Goal: Transaction & Acquisition: Purchase product/service

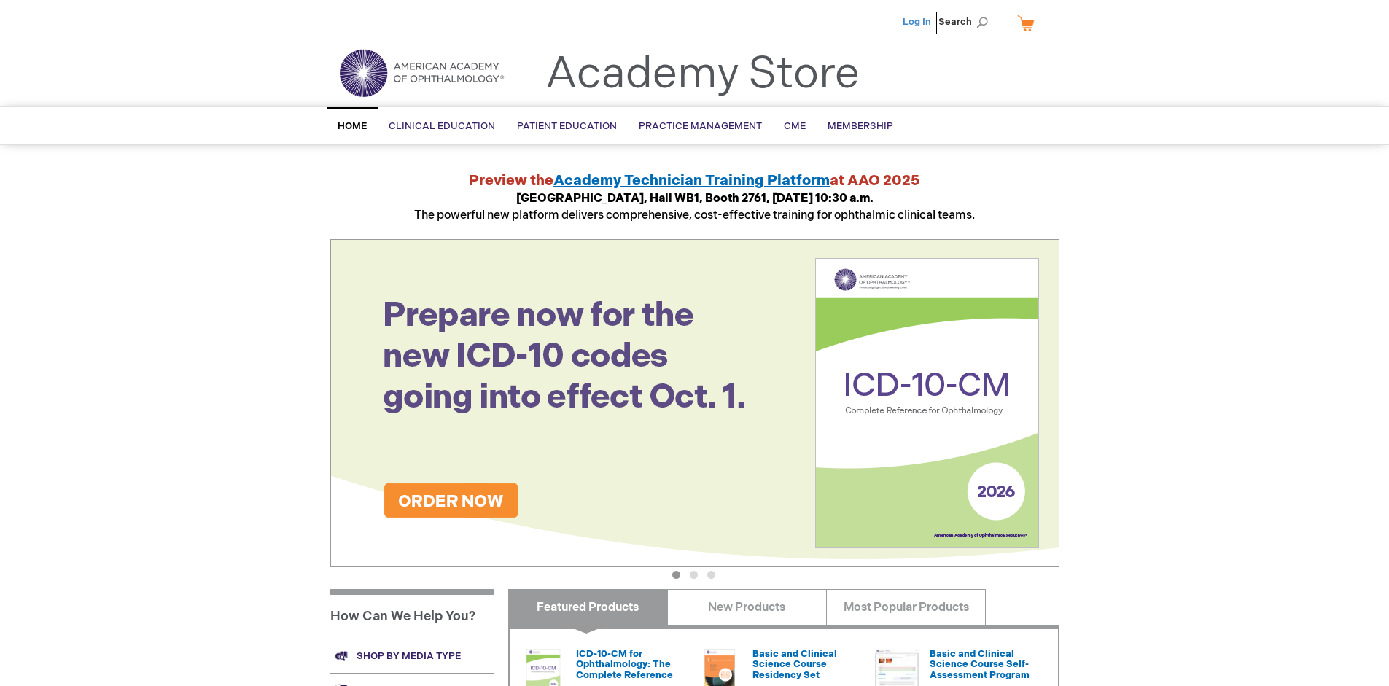
click at [918, 22] on link "Log In" at bounding box center [916, 22] width 28 height 12
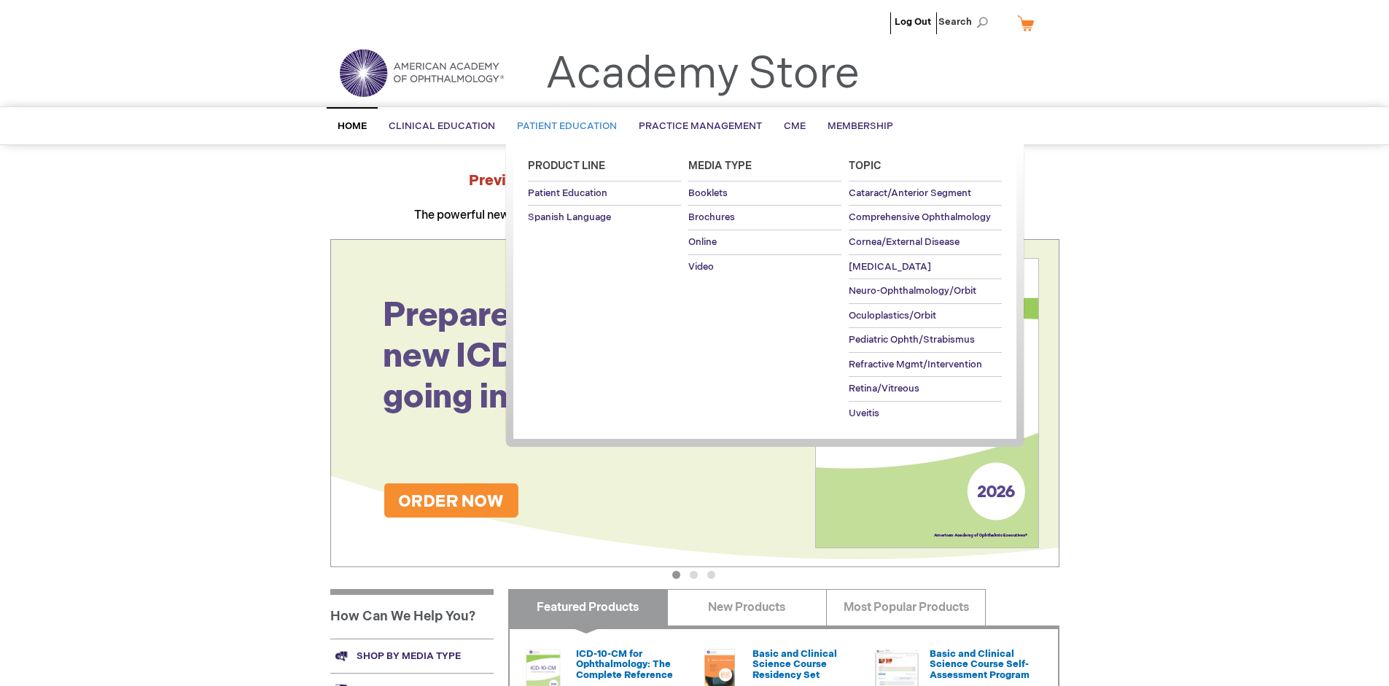
click at [563, 126] on span "Patient Education" at bounding box center [567, 126] width 100 height 12
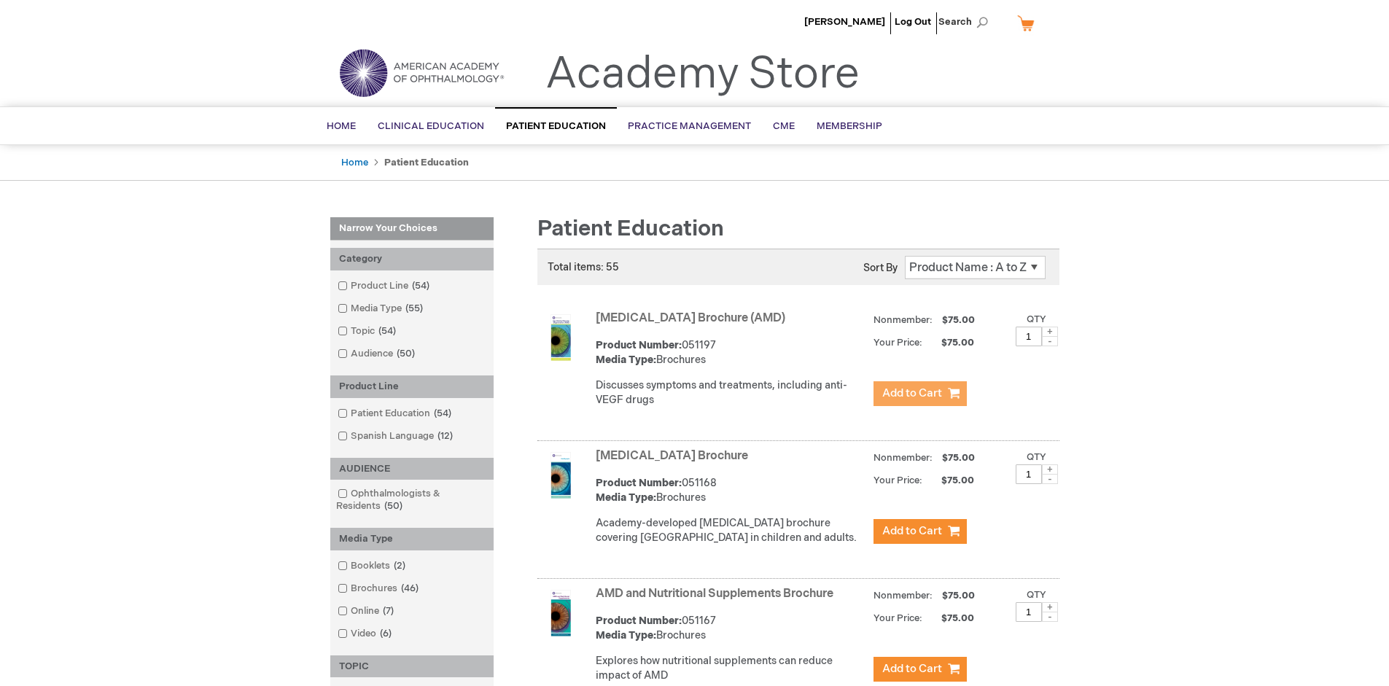
click at [919, 394] on span "Add to Cart" at bounding box center [912, 393] width 60 height 14
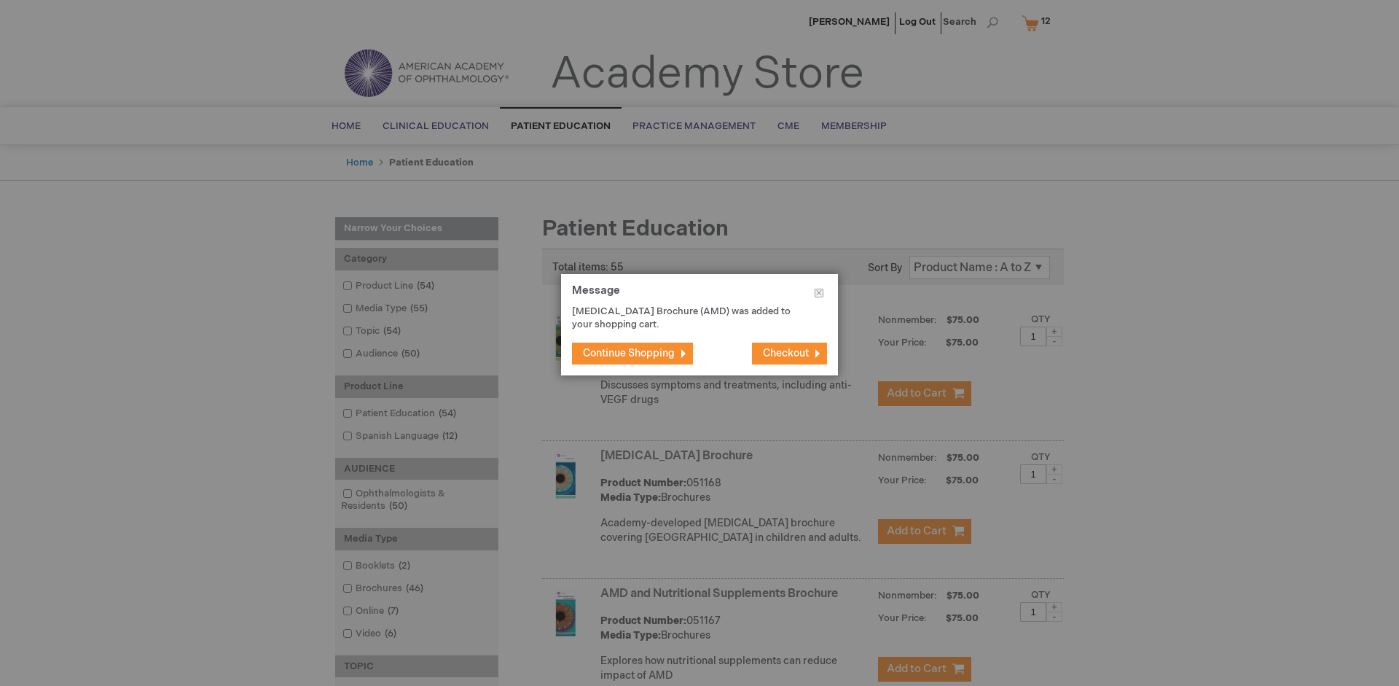
click at [629, 353] on span "Continue Shopping" at bounding box center [629, 353] width 92 height 12
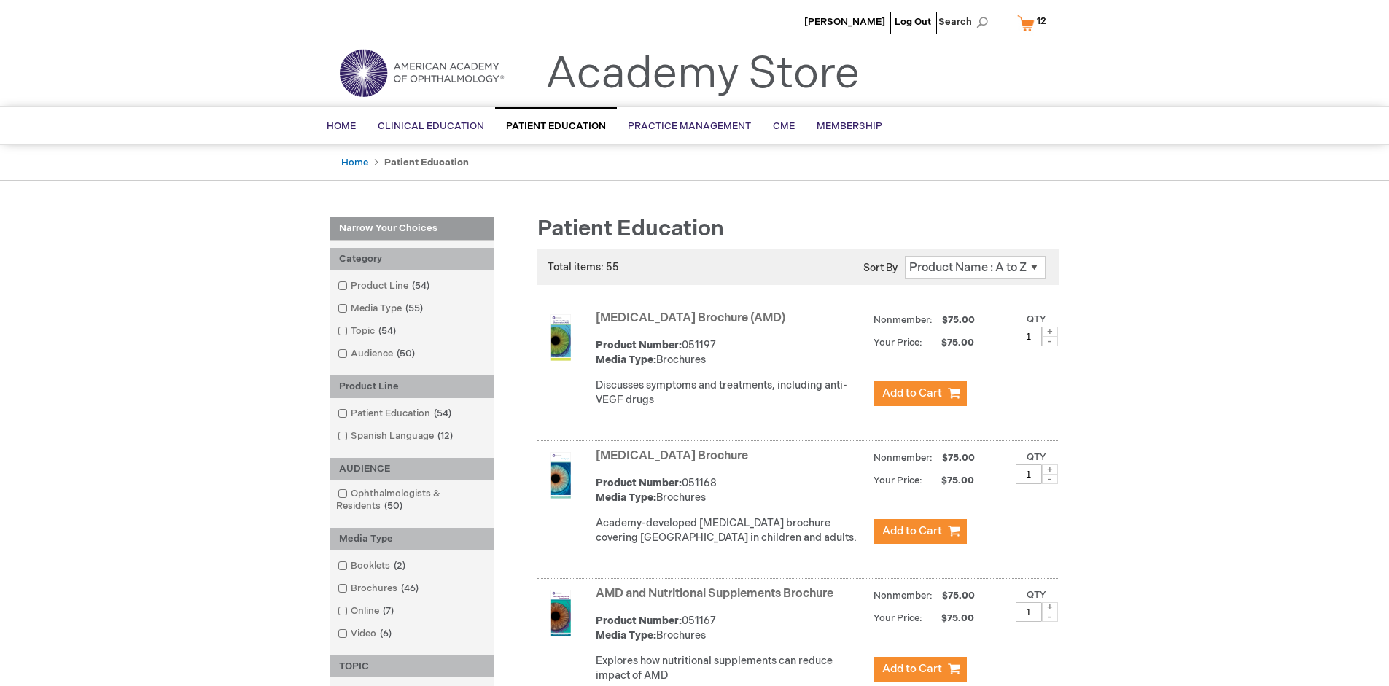
click at [717, 601] on link "AMD and Nutritional Supplements Brochure" at bounding box center [715, 594] width 238 height 14
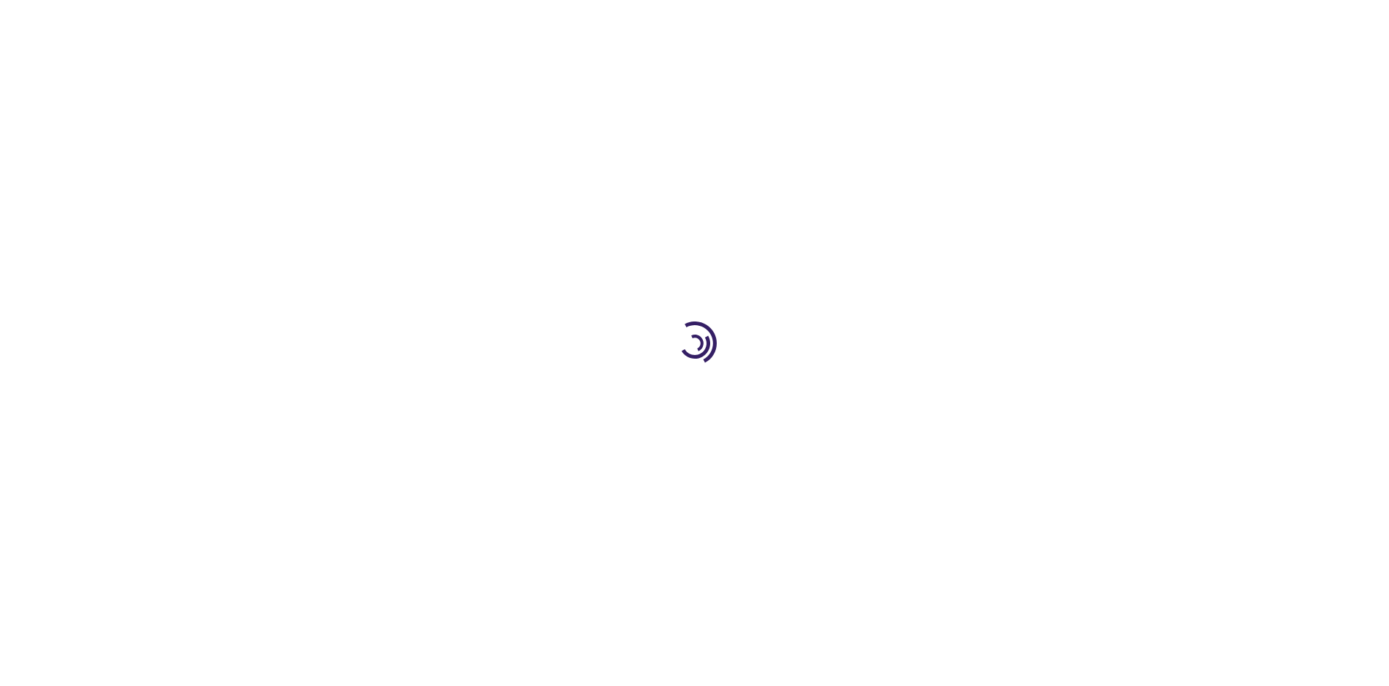
type input "1"
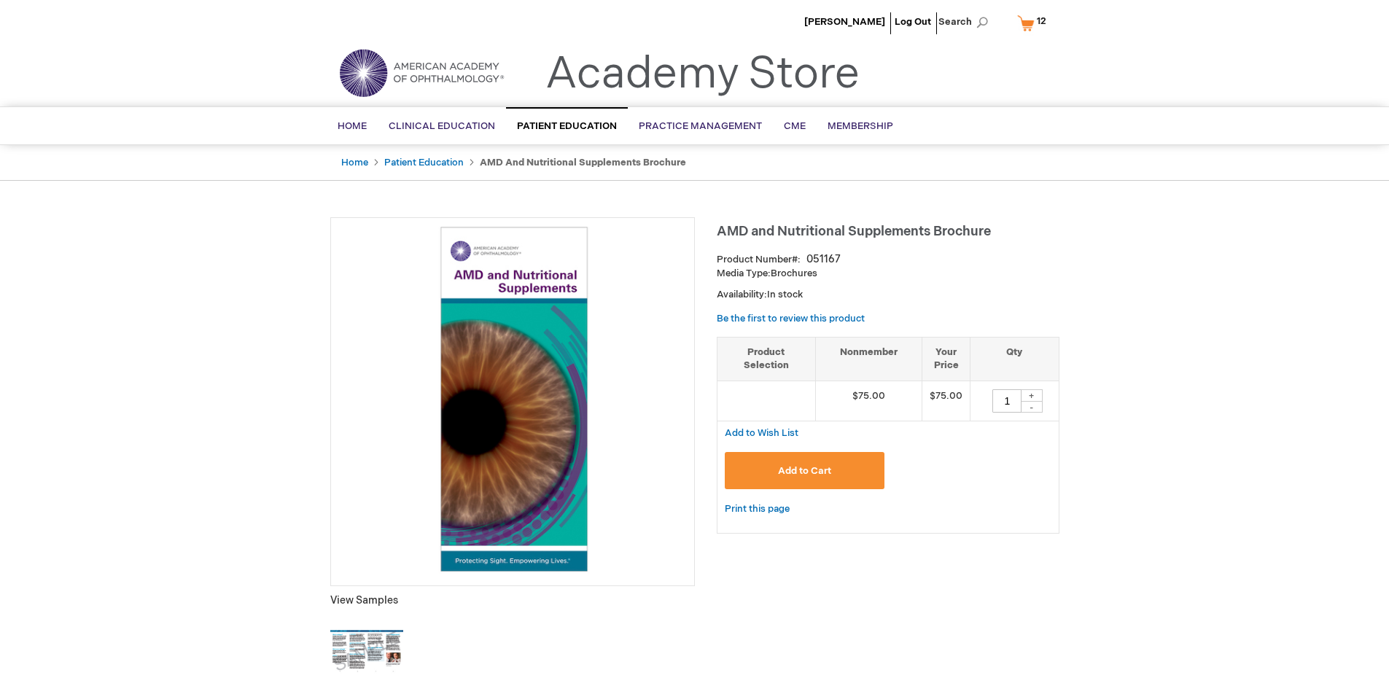
click at [804, 470] on span "Add to Cart" at bounding box center [804, 471] width 53 height 12
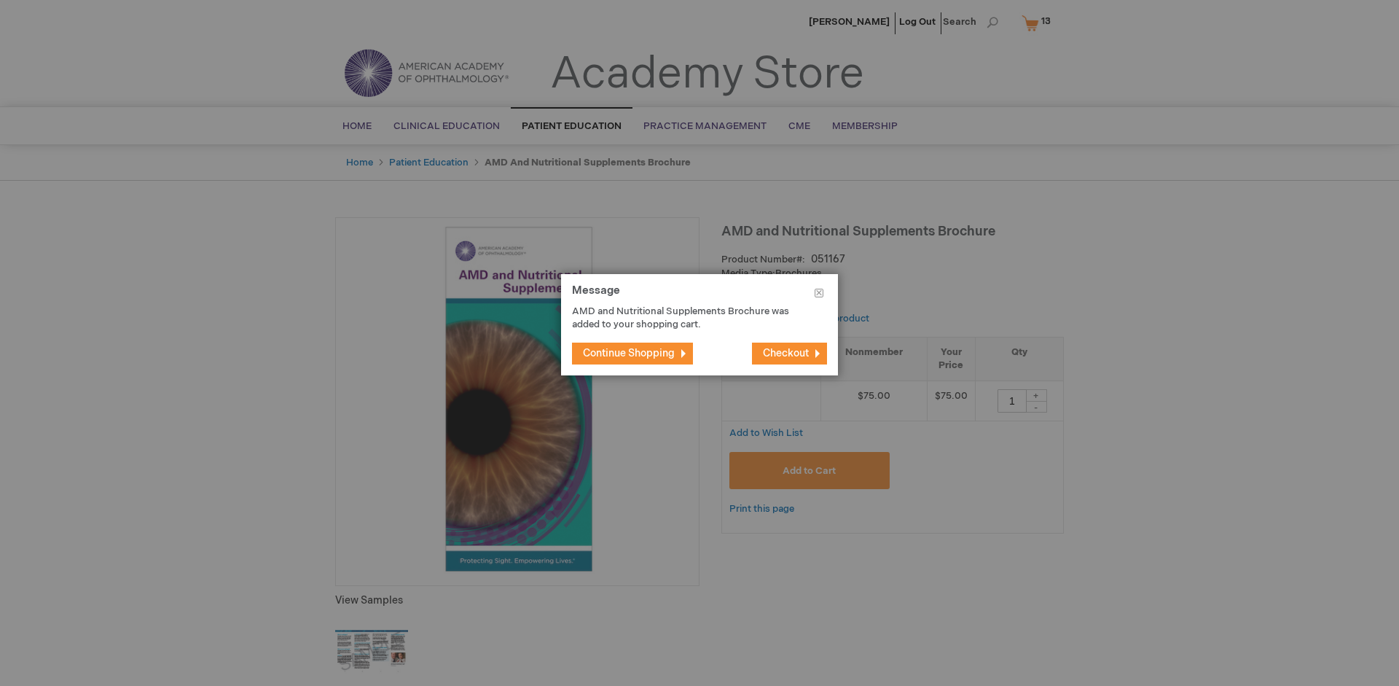
click at [629, 353] on span "Continue Shopping" at bounding box center [629, 353] width 92 height 12
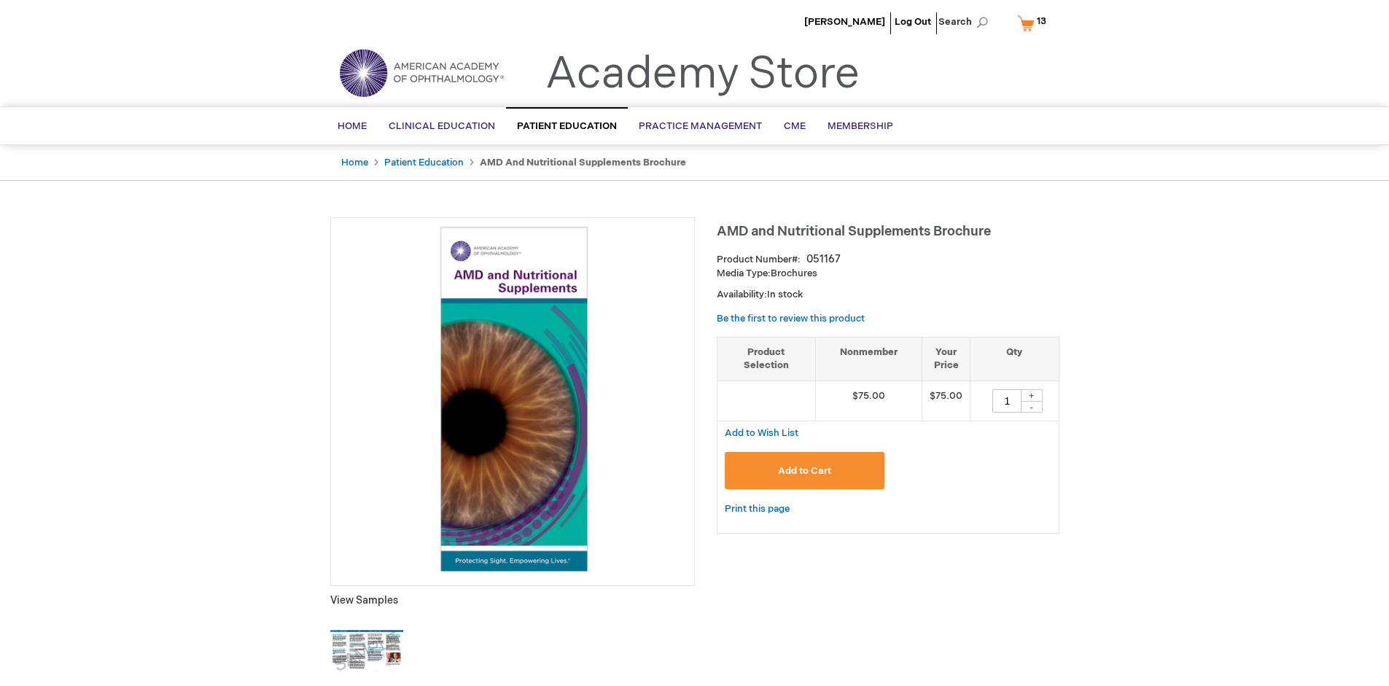
click at [1034, 23] on span "13 13 items" at bounding box center [1041, 20] width 14 height 17
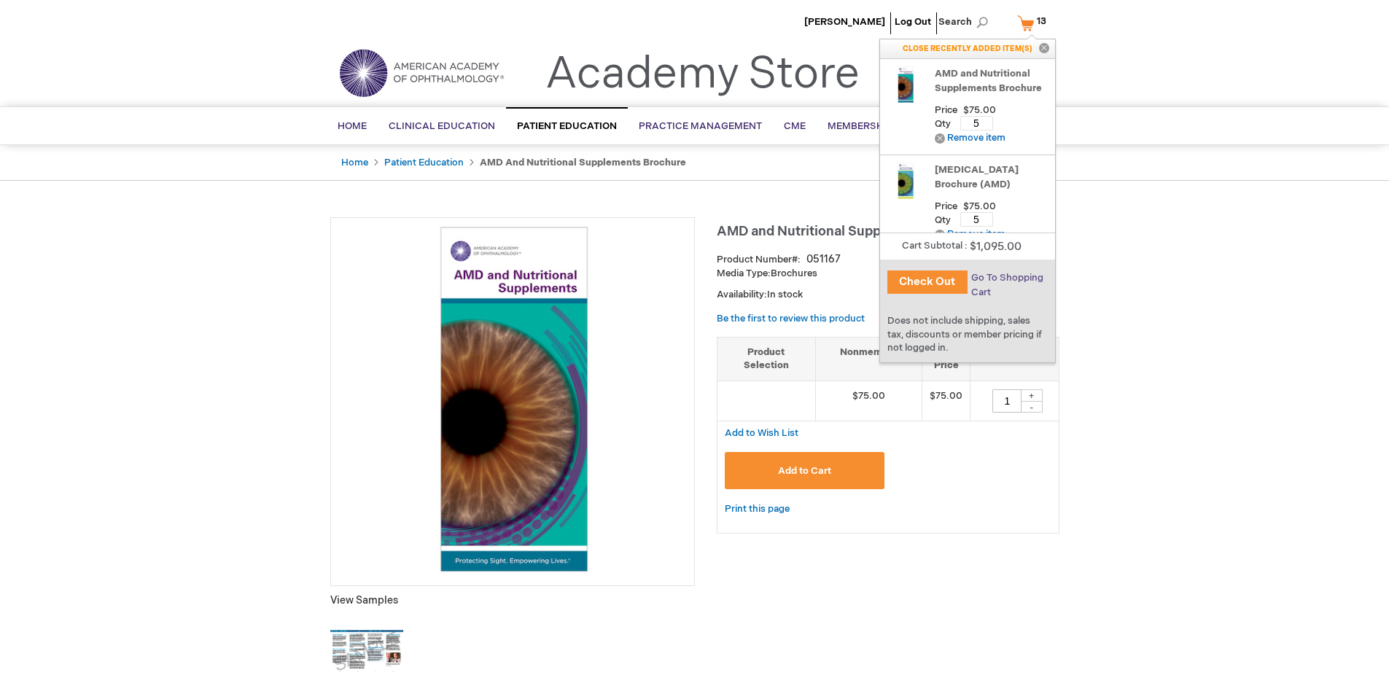
click at [1006, 278] on span "Go To Shopping Cart" at bounding box center [1007, 285] width 72 height 26
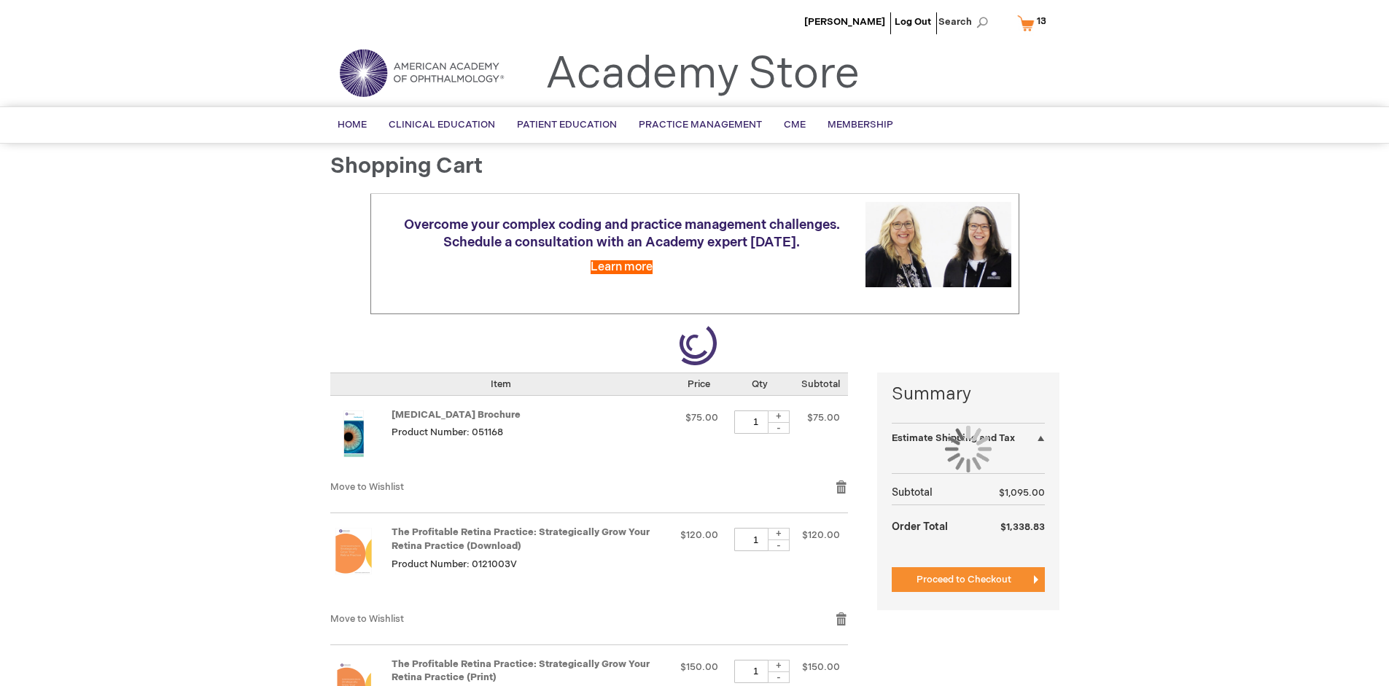
select select "US"
select select "41"
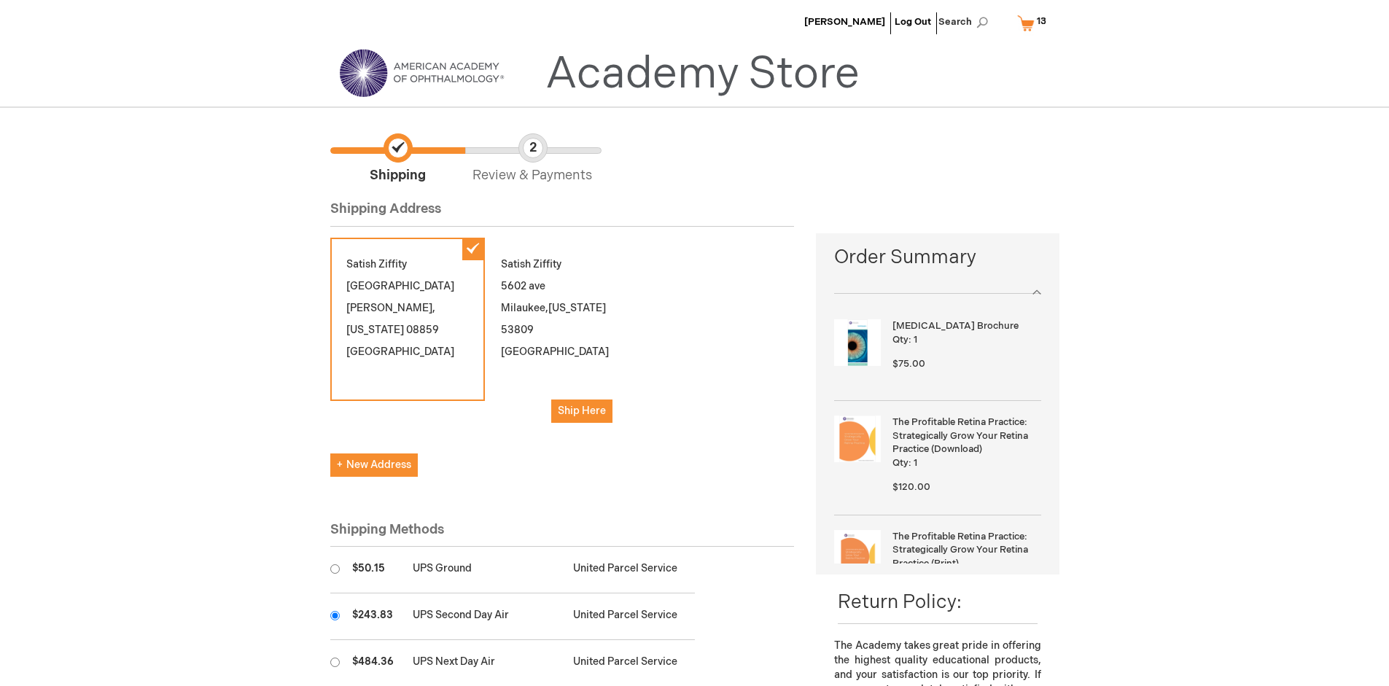
click at [335, 615] on input "radio" at bounding box center [334, 615] width 9 height 9
